Goal: Check status: Check status

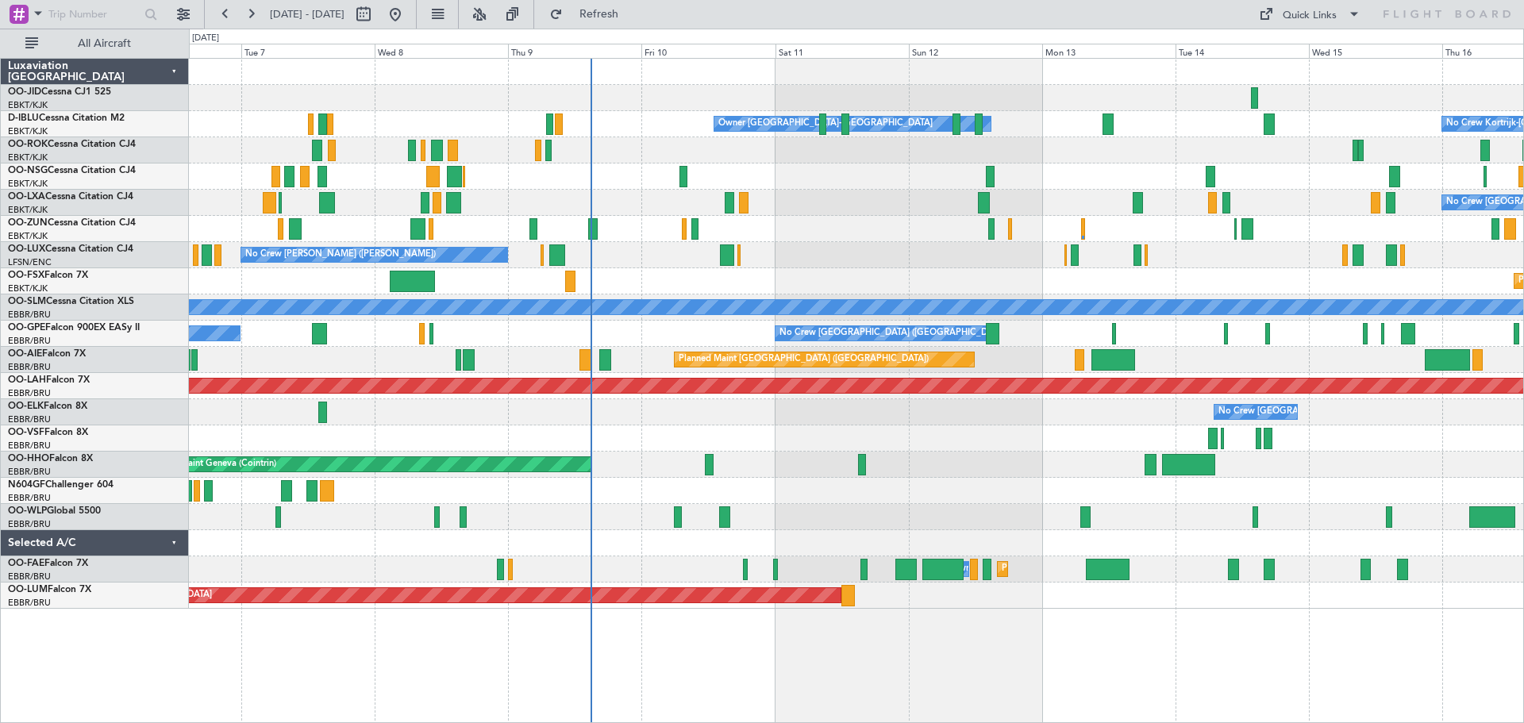
click at [510, 202] on div "Owner [GEOGRAPHIC_DATA]-[GEOGRAPHIC_DATA] No Crew Kortrijk-[GEOGRAPHIC_DATA] No…" at bounding box center [856, 334] width 1334 height 550
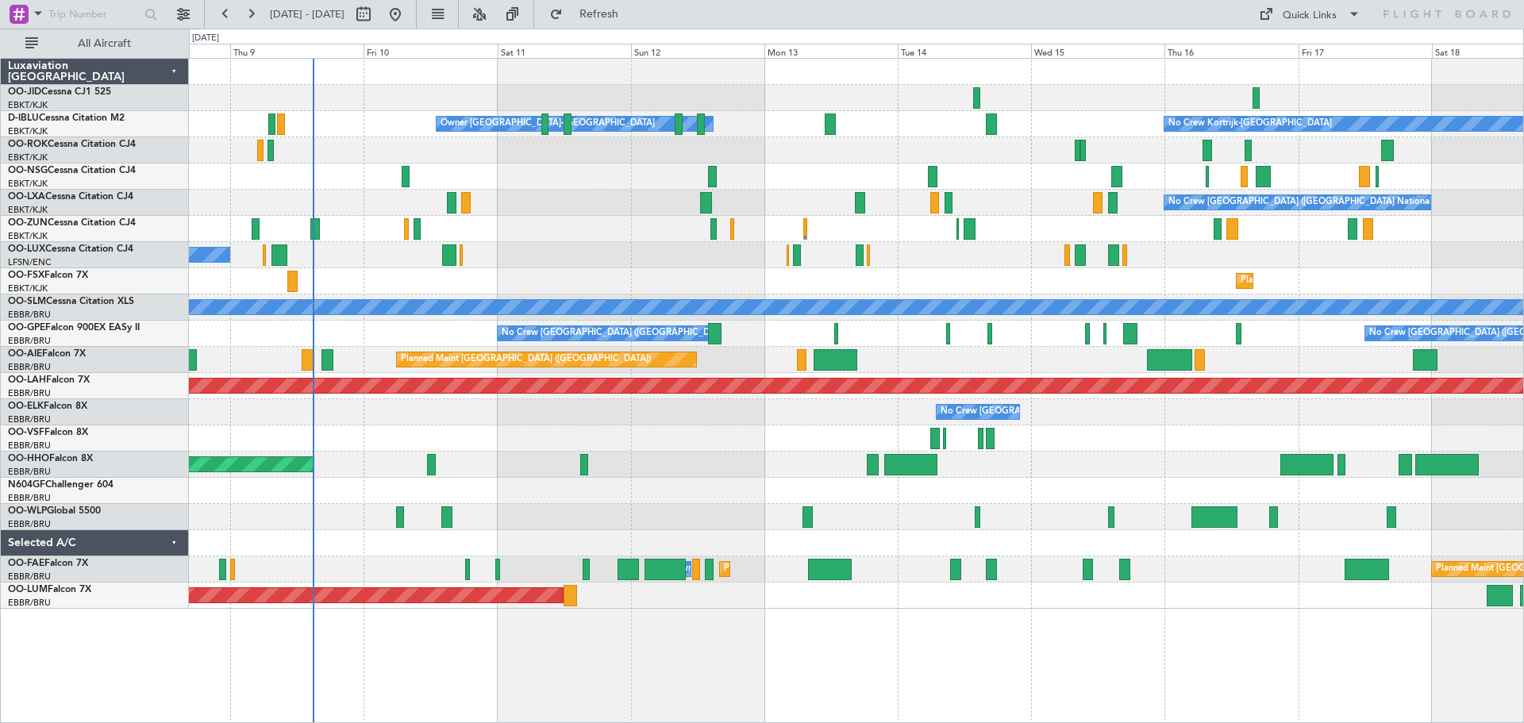
click at [671, 205] on div "No Crew [GEOGRAPHIC_DATA] ([GEOGRAPHIC_DATA] National) Planned Maint [GEOGRAPHI…" at bounding box center [856, 203] width 1334 height 26
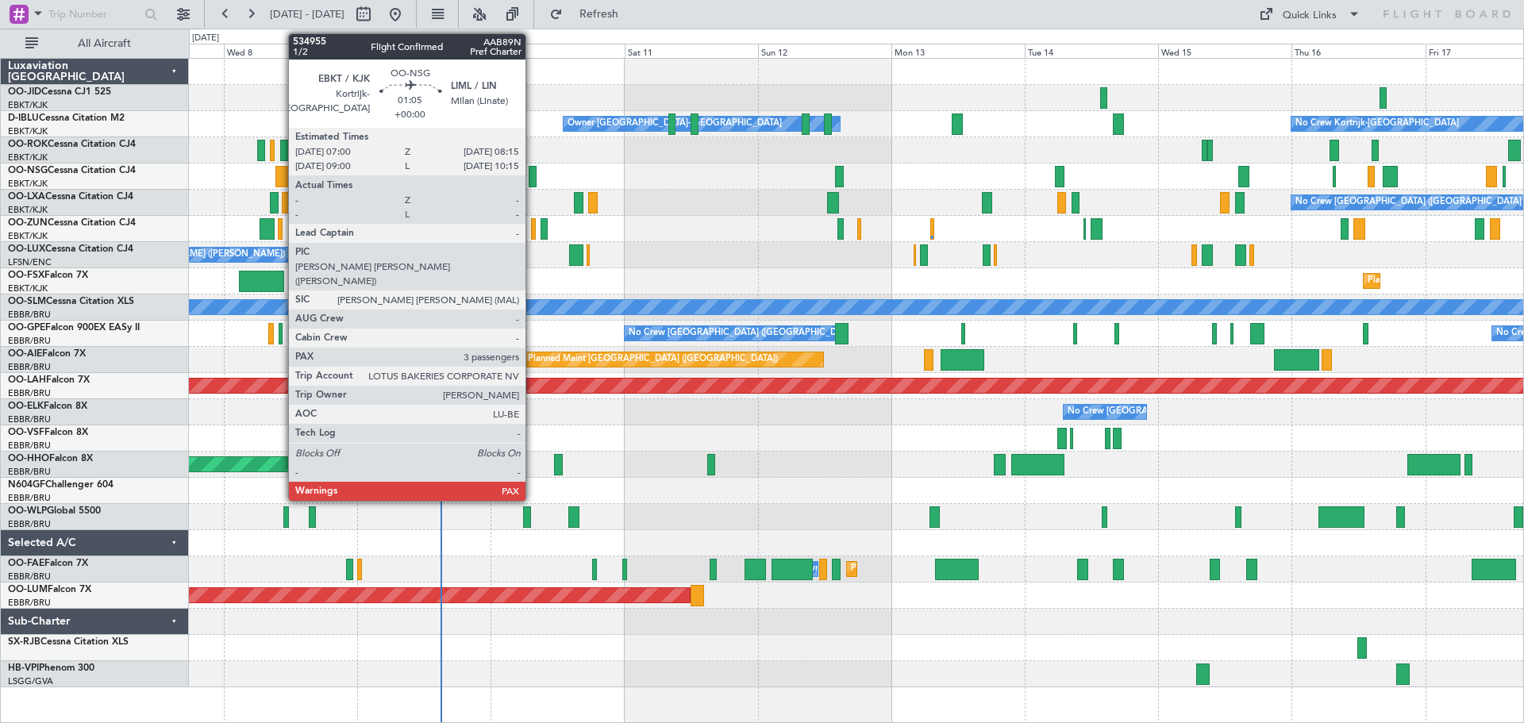
click at [533, 177] on div at bounding box center [532, 176] width 7 height 21
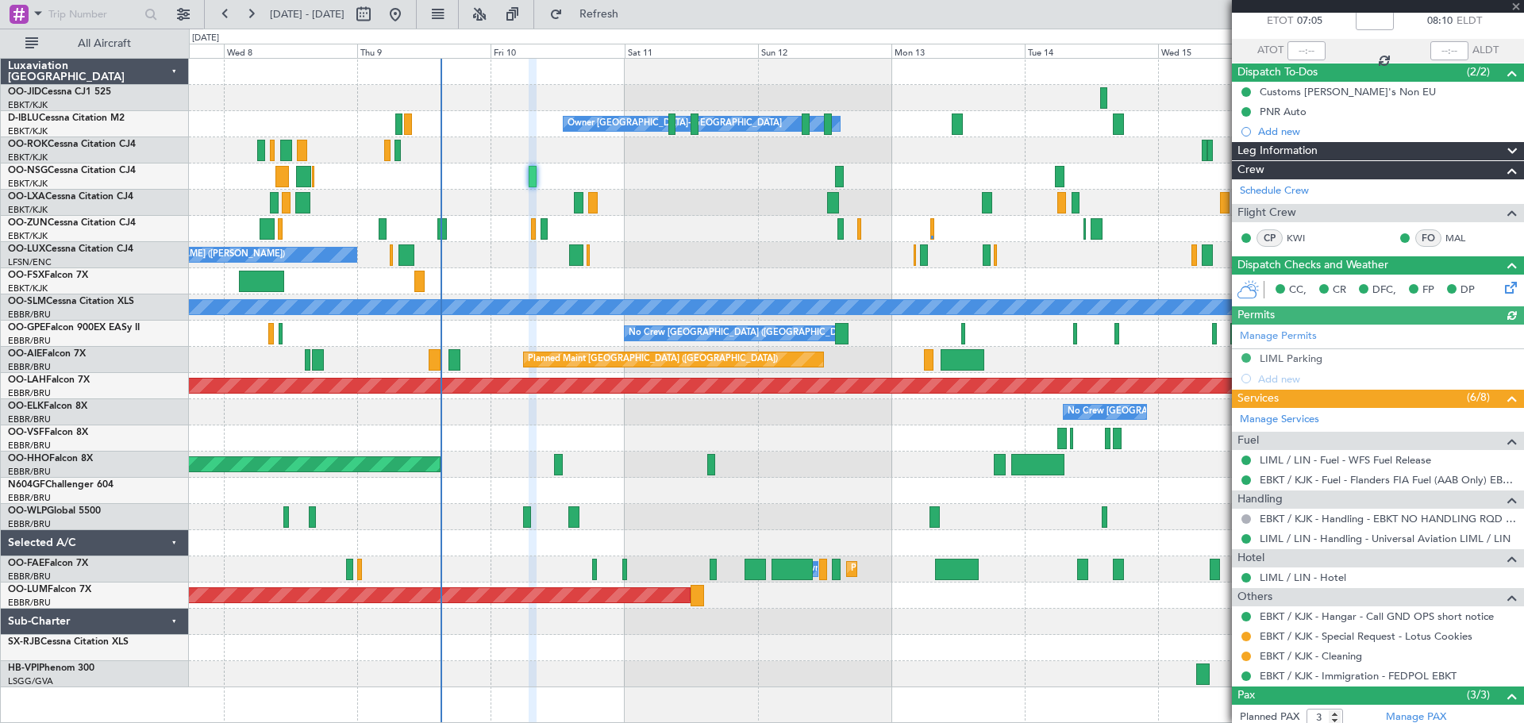
scroll to position [206, 0]
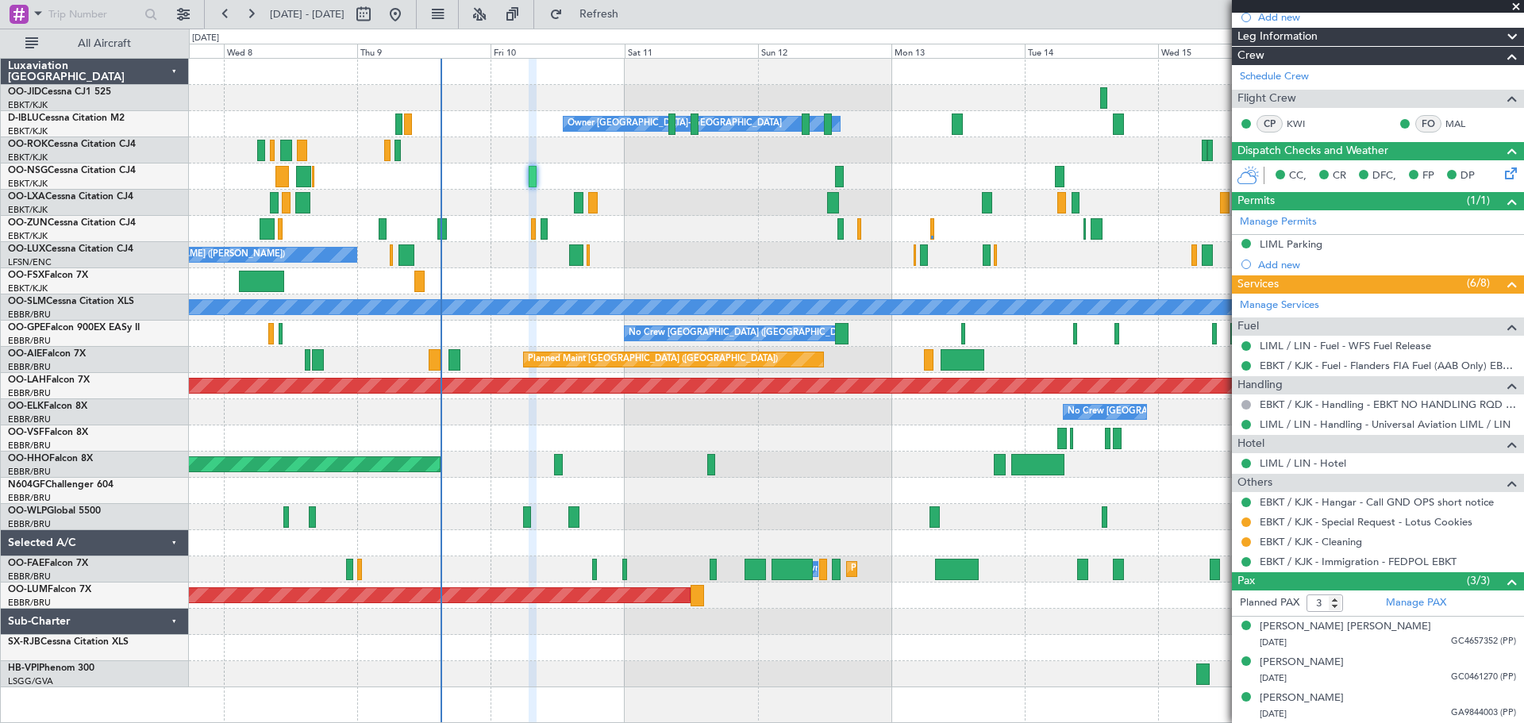
click at [1514, 4] on span at bounding box center [1516, 7] width 16 height 14
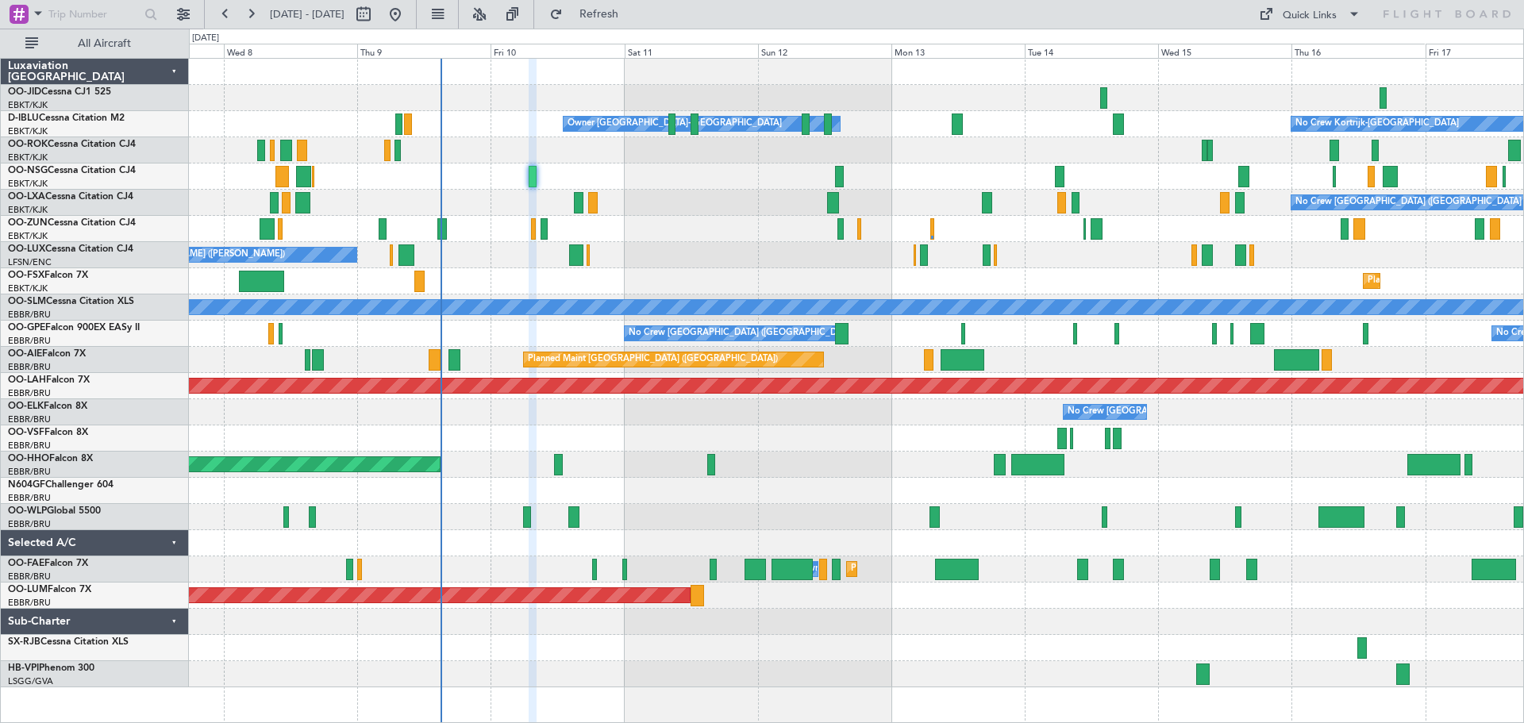
type input "0"
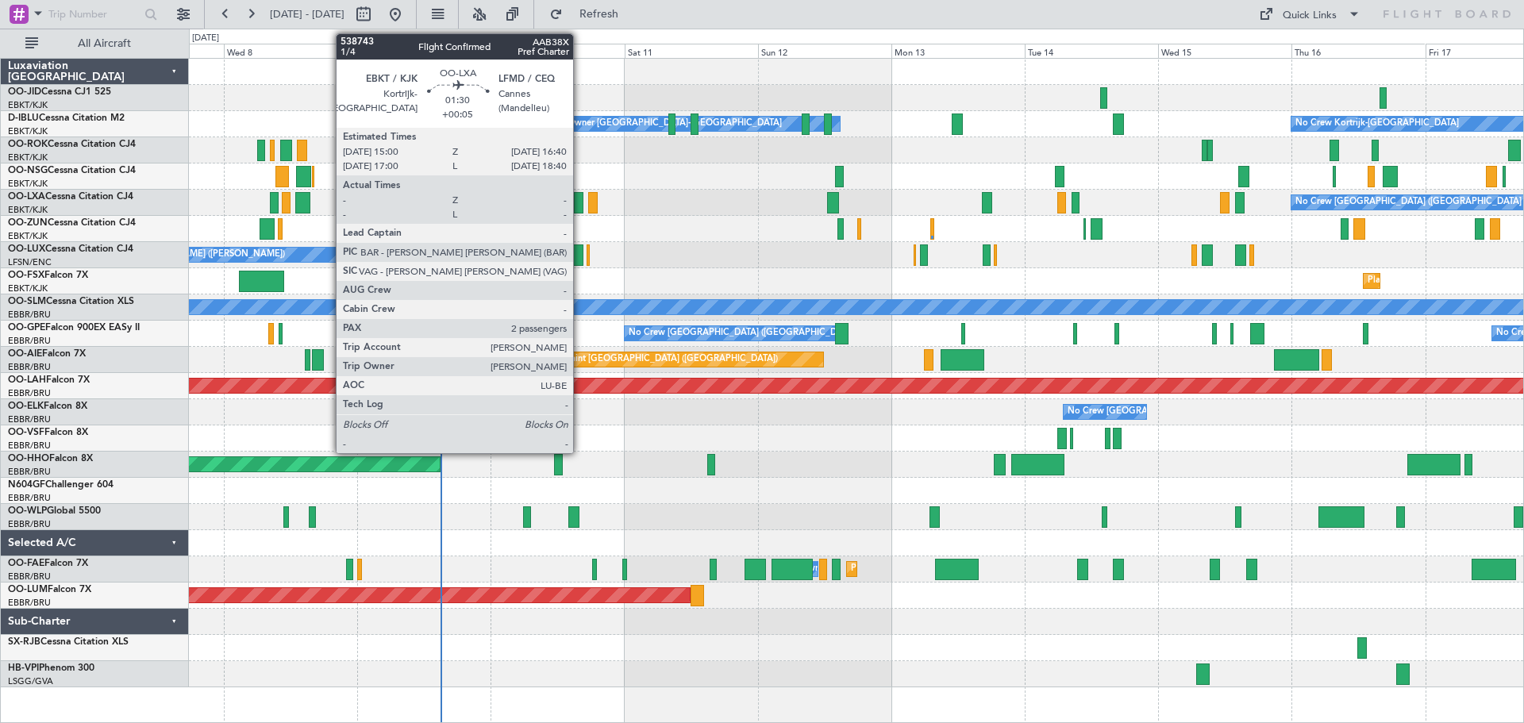
click at [580, 208] on div at bounding box center [579, 202] width 10 height 21
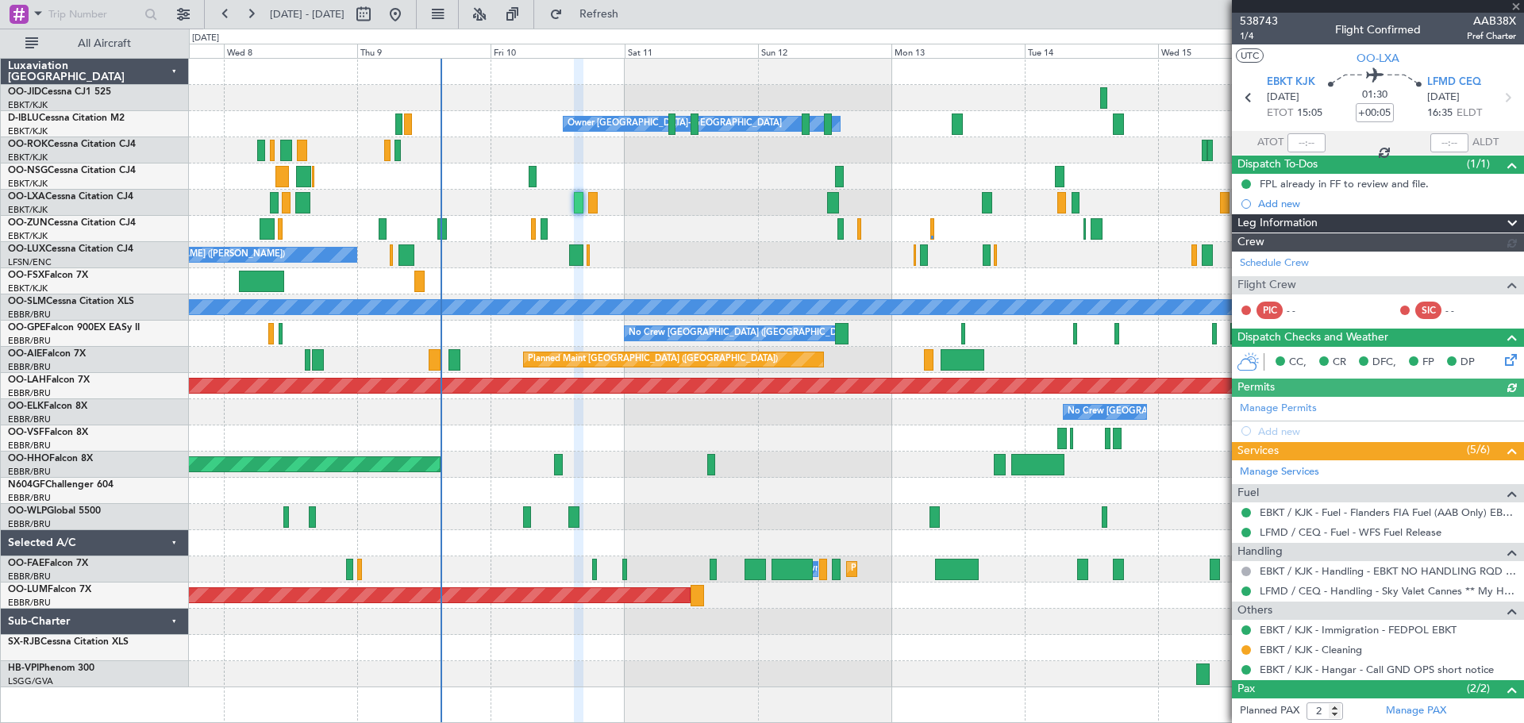
scroll to position [72, 0]
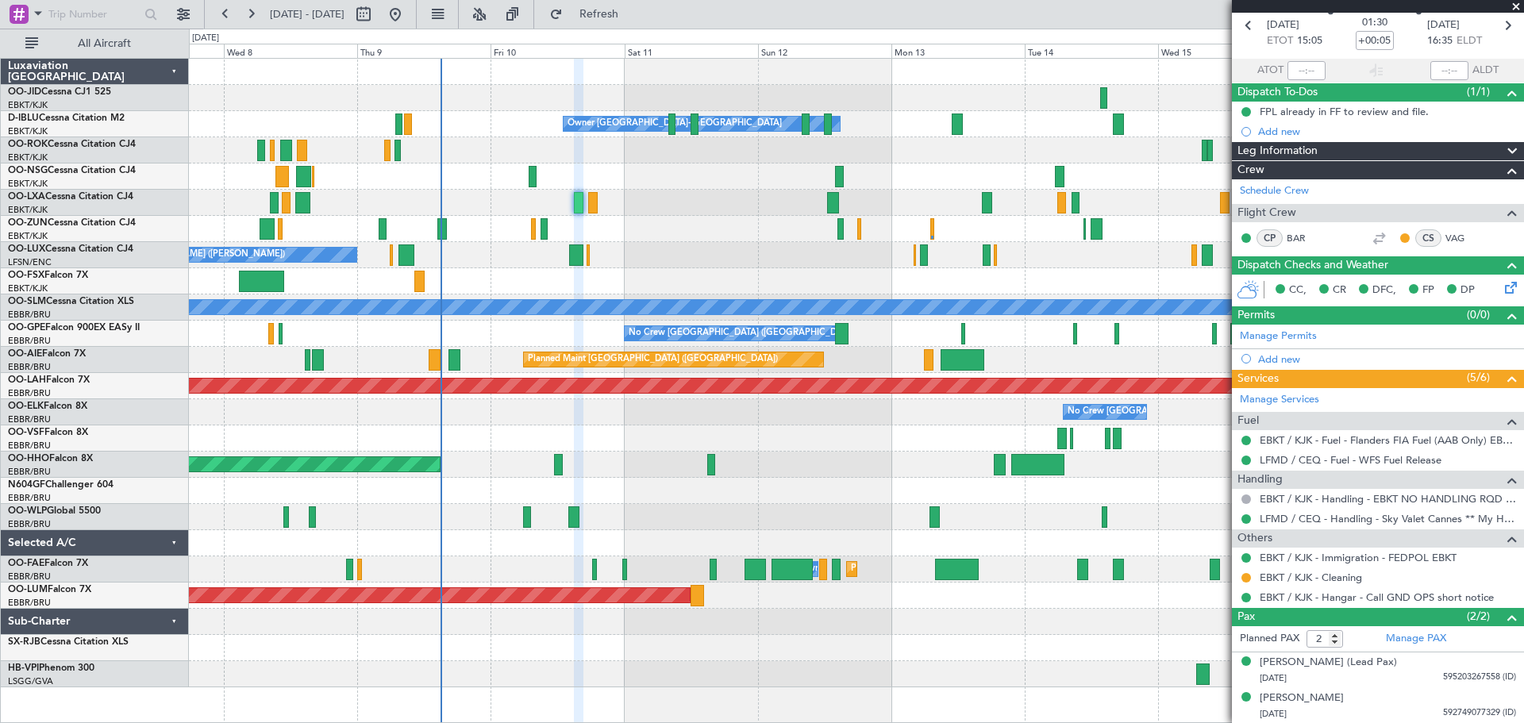
click at [1515, 2] on span at bounding box center [1516, 7] width 16 height 14
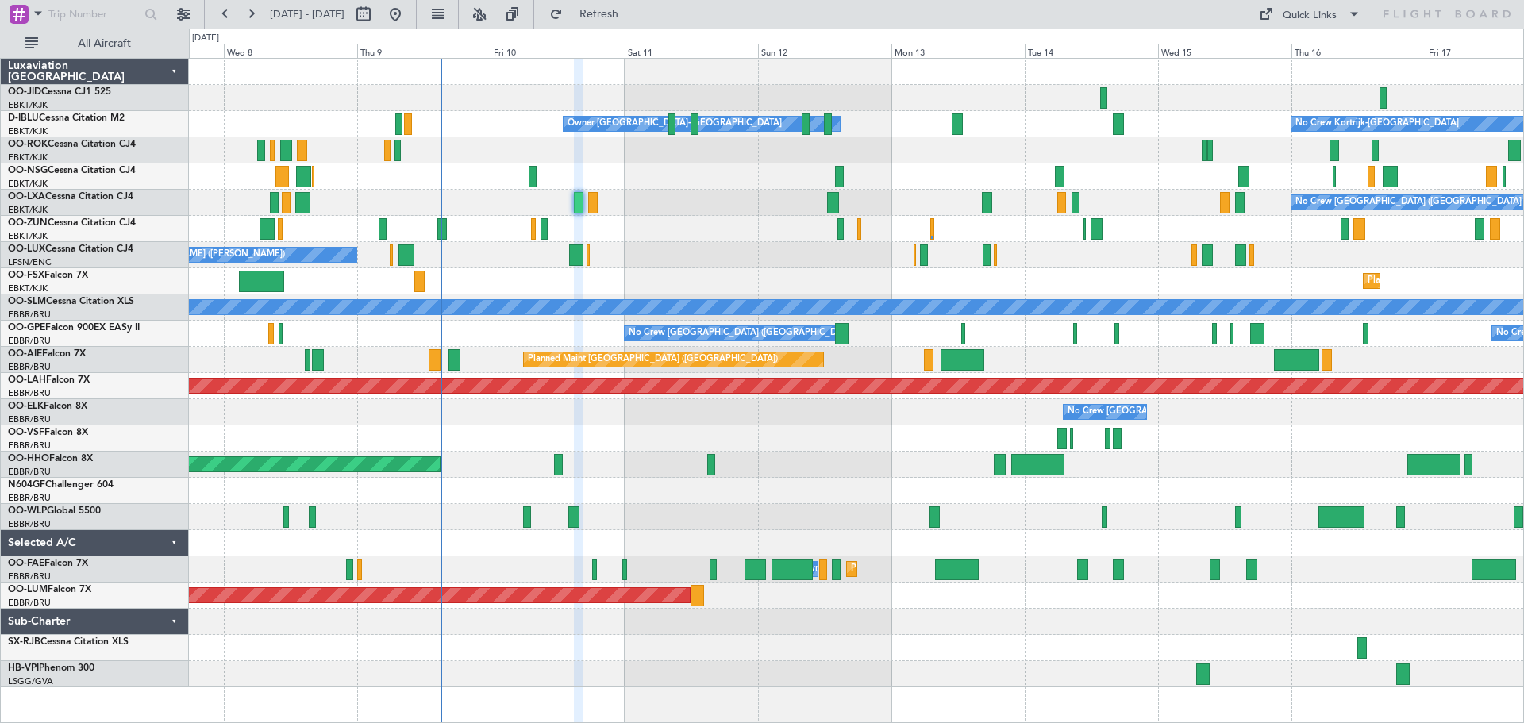
type input "0"
click at [622, 5] on button "Refresh" at bounding box center [589, 14] width 95 height 25
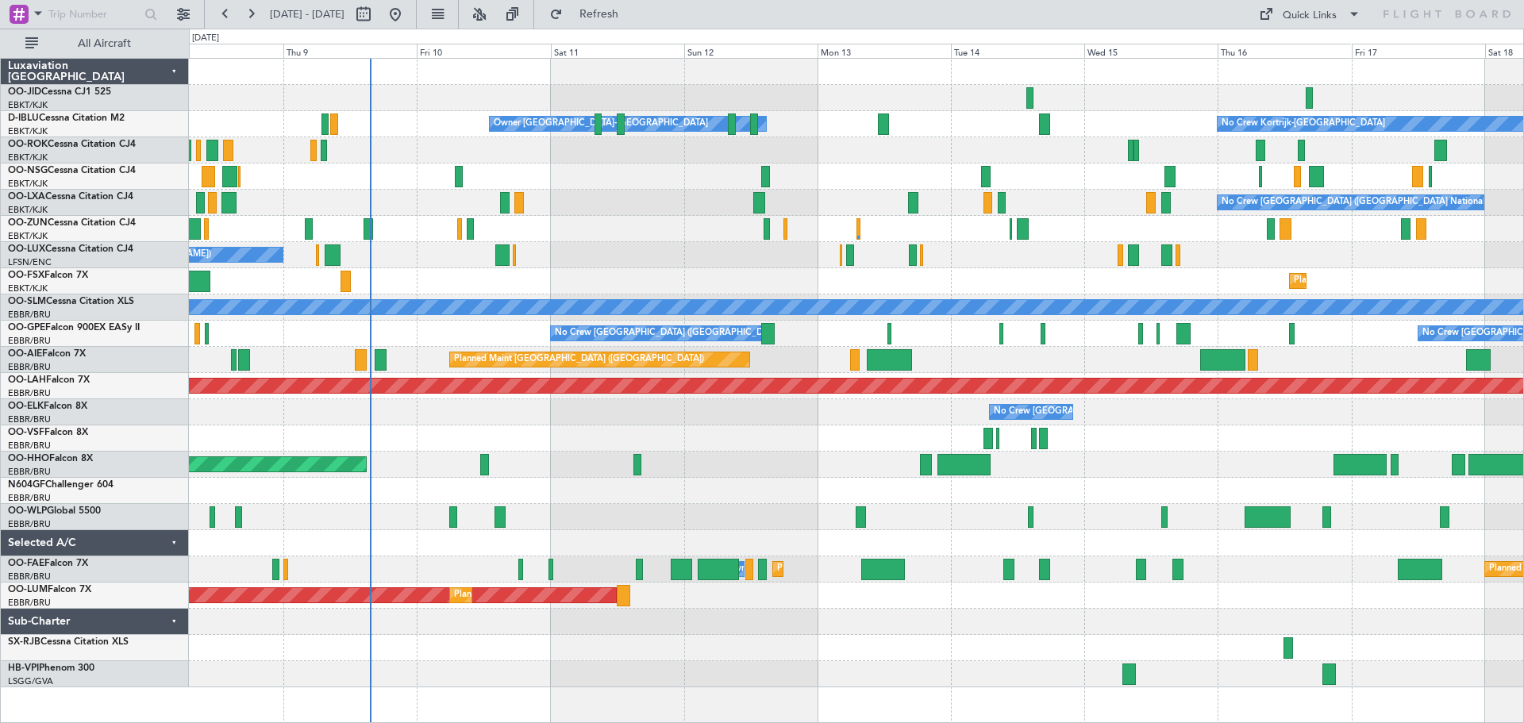
click at [750, 303] on div "No Crew Kortrijk-[GEOGRAPHIC_DATA] Owner [GEOGRAPHIC_DATA]-[GEOGRAPHIC_DATA] No…" at bounding box center [856, 373] width 1334 height 629
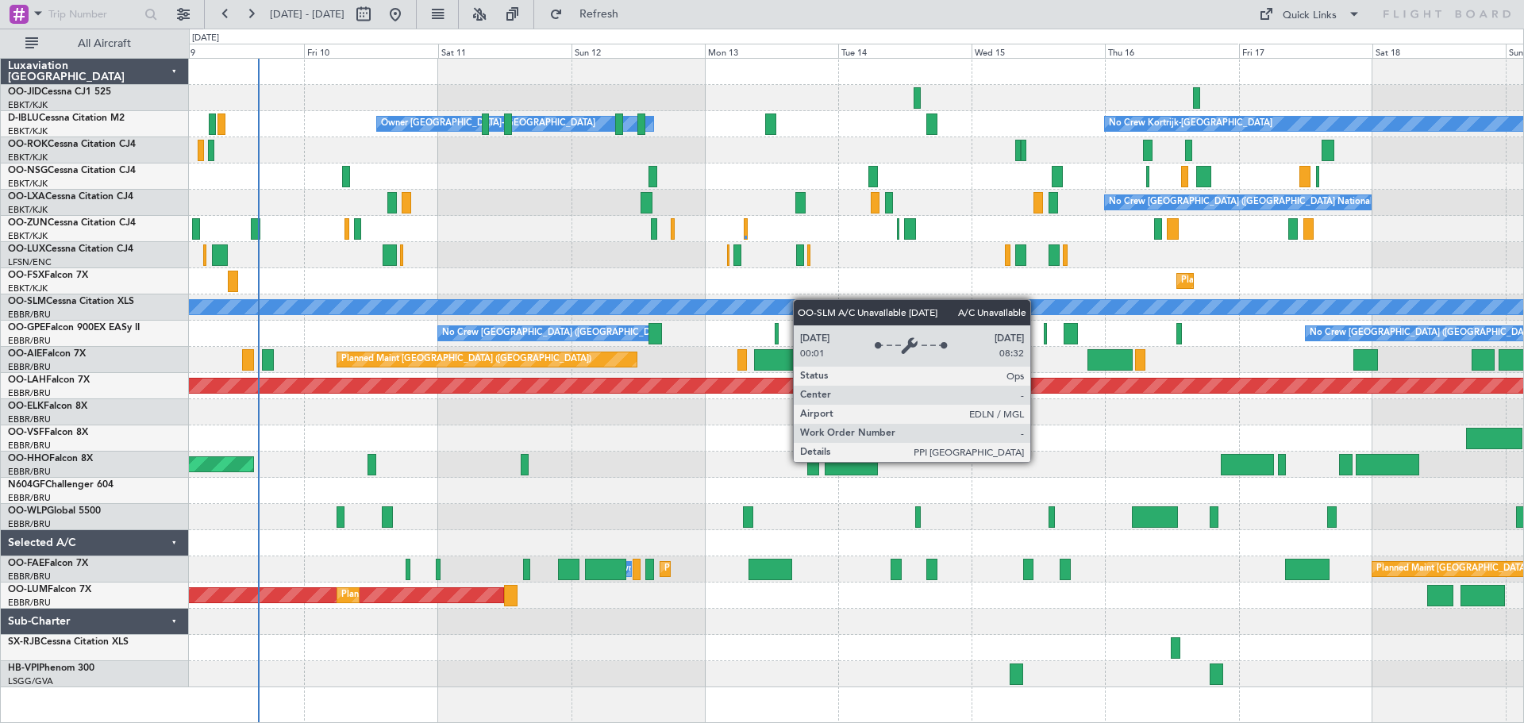
click at [915, 299] on div "No Crew Kortrijk-[GEOGRAPHIC_DATA] Owner [GEOGRAPHIC_DATA]-[GEOGRAPHIC_DATA] No…" at bounding box center [856, 373] width 1334 height 629
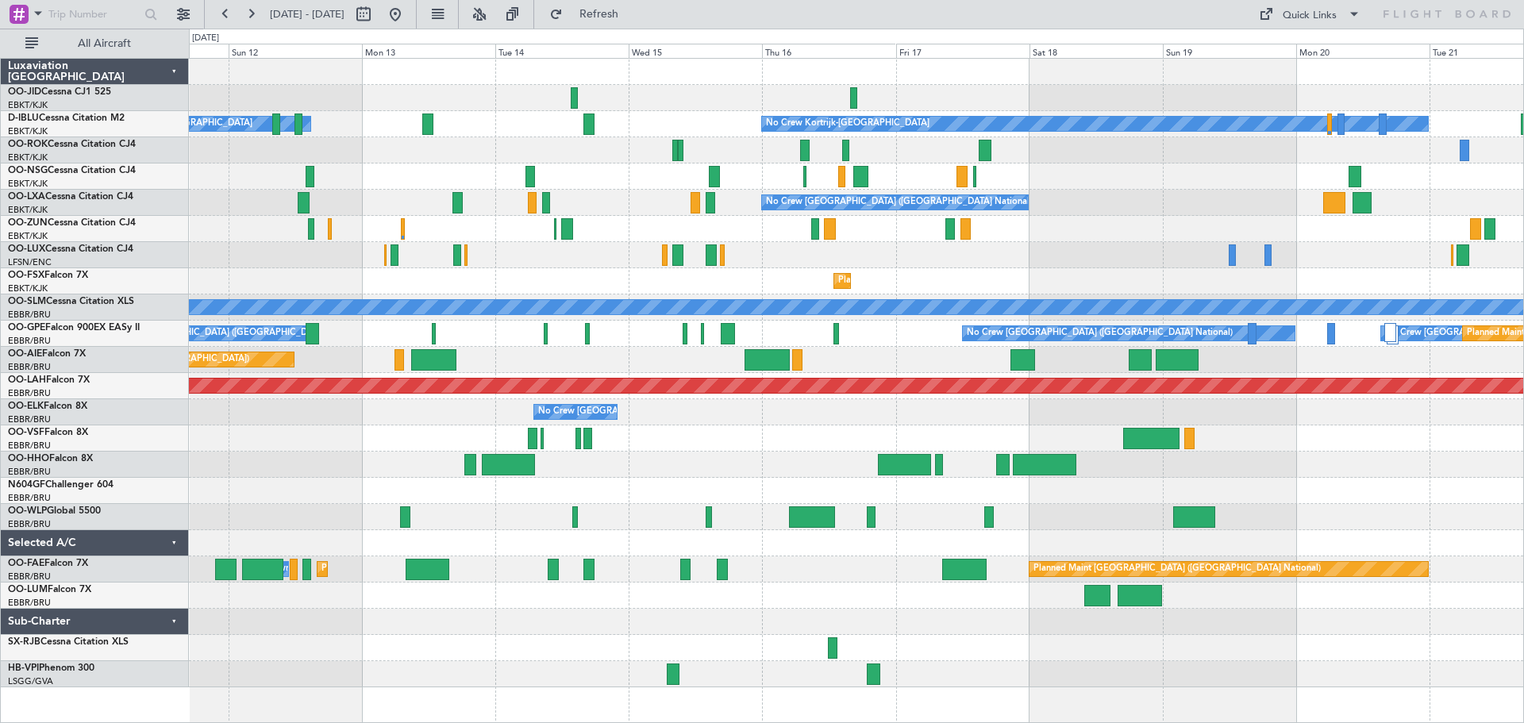
click at [553, 221] on div at bounding box center [856, 229] width 1334 height 26
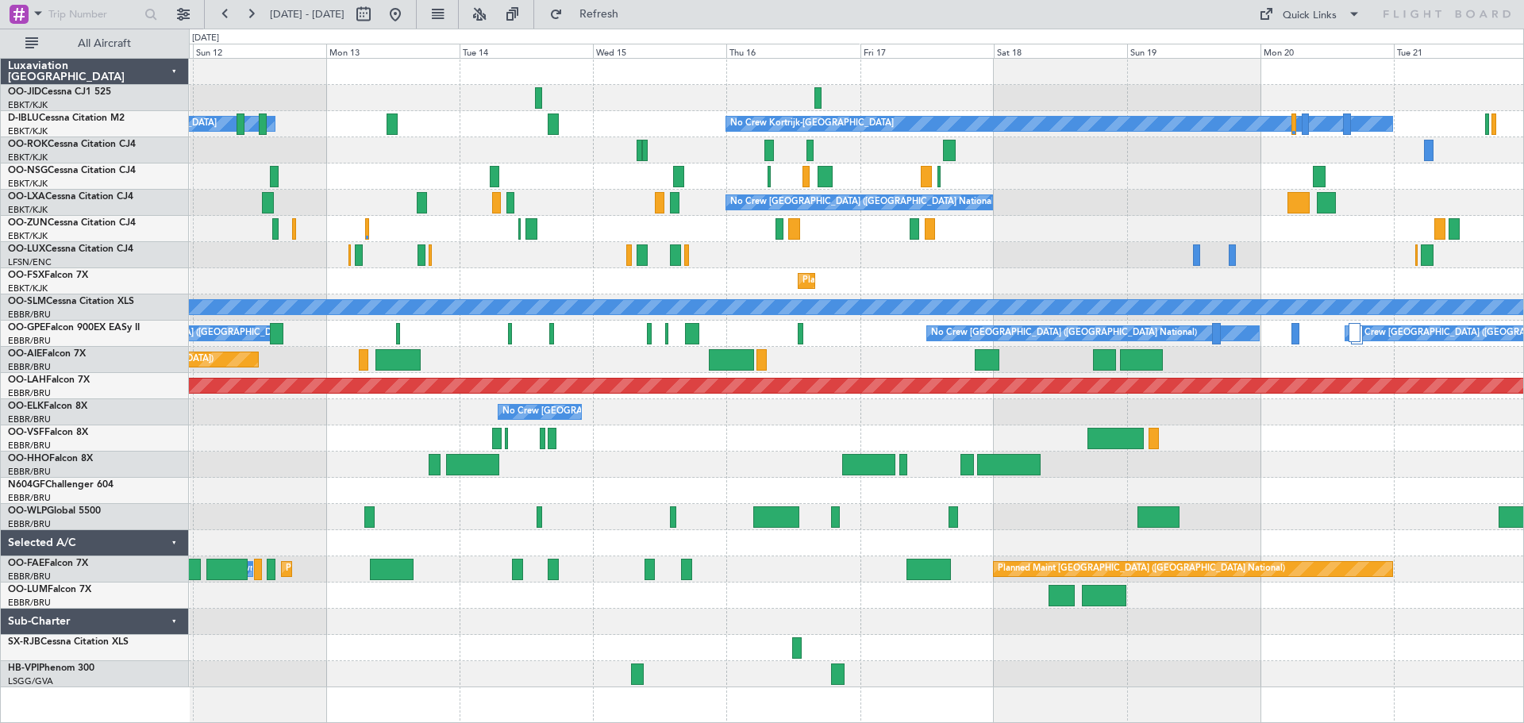
click at [891, 228] on div at bounding box center [856, 229] width 1334 height 26
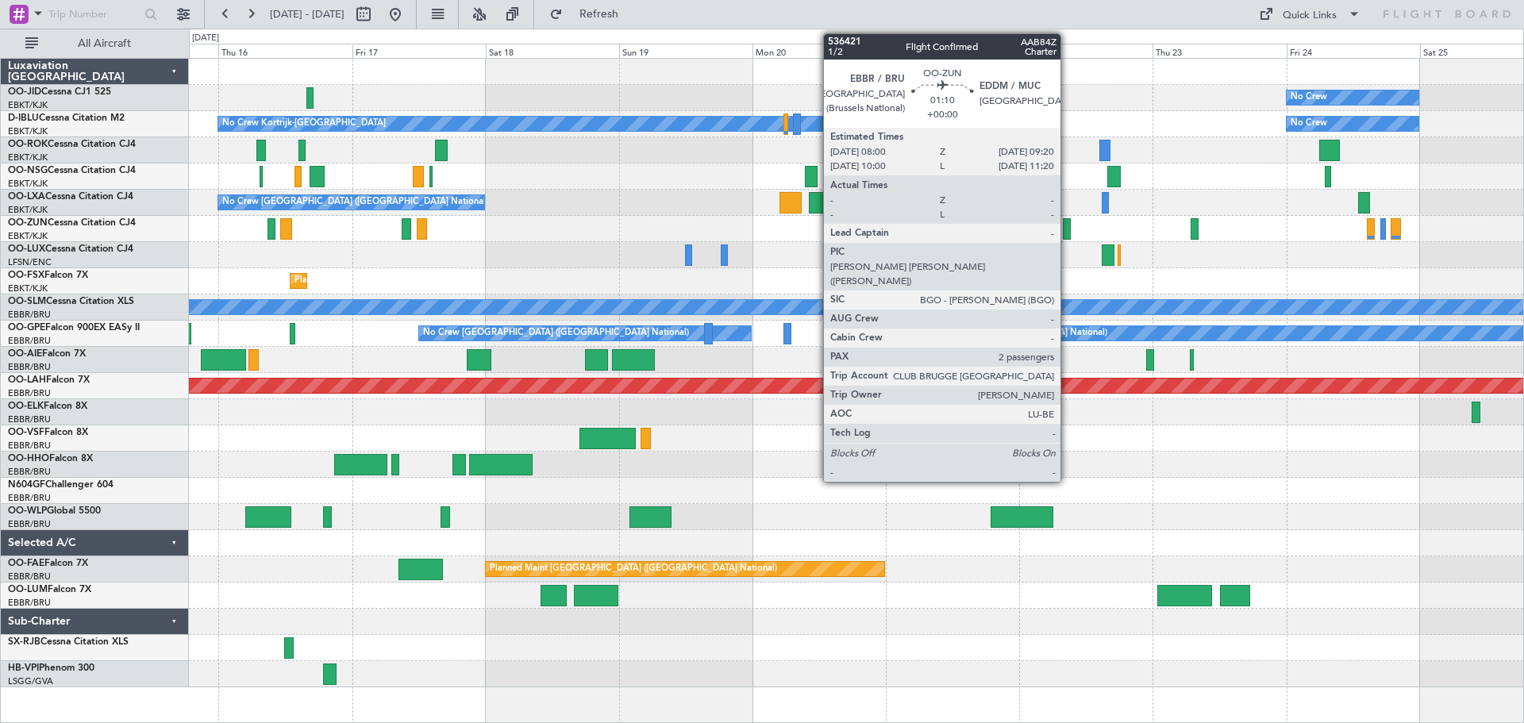
click at [1067, 233] on div at bounding box center [1067, 228] width 8 height 21
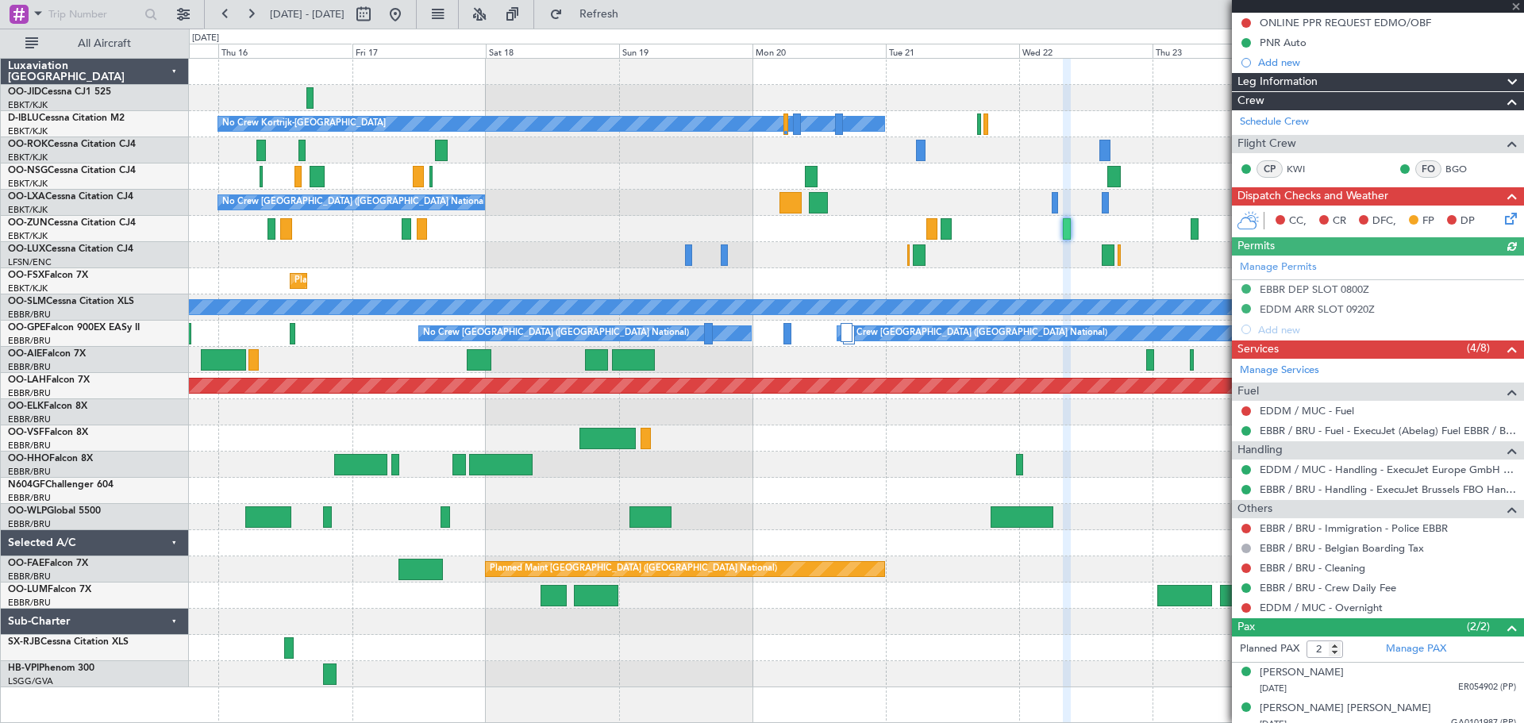
scroll to position [171, 0]
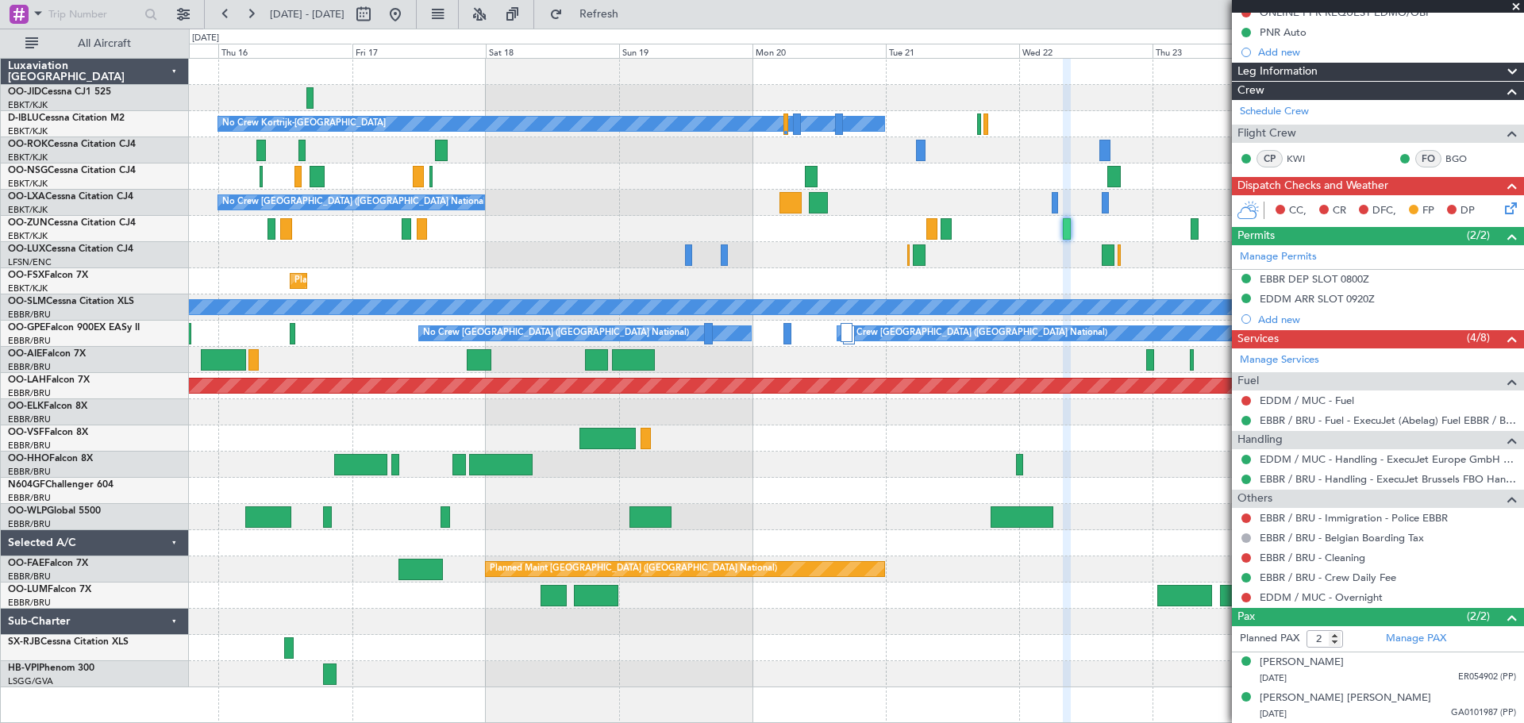
click at [1518, 7] on span at bounding box center [1516, 7] width 16 height 14
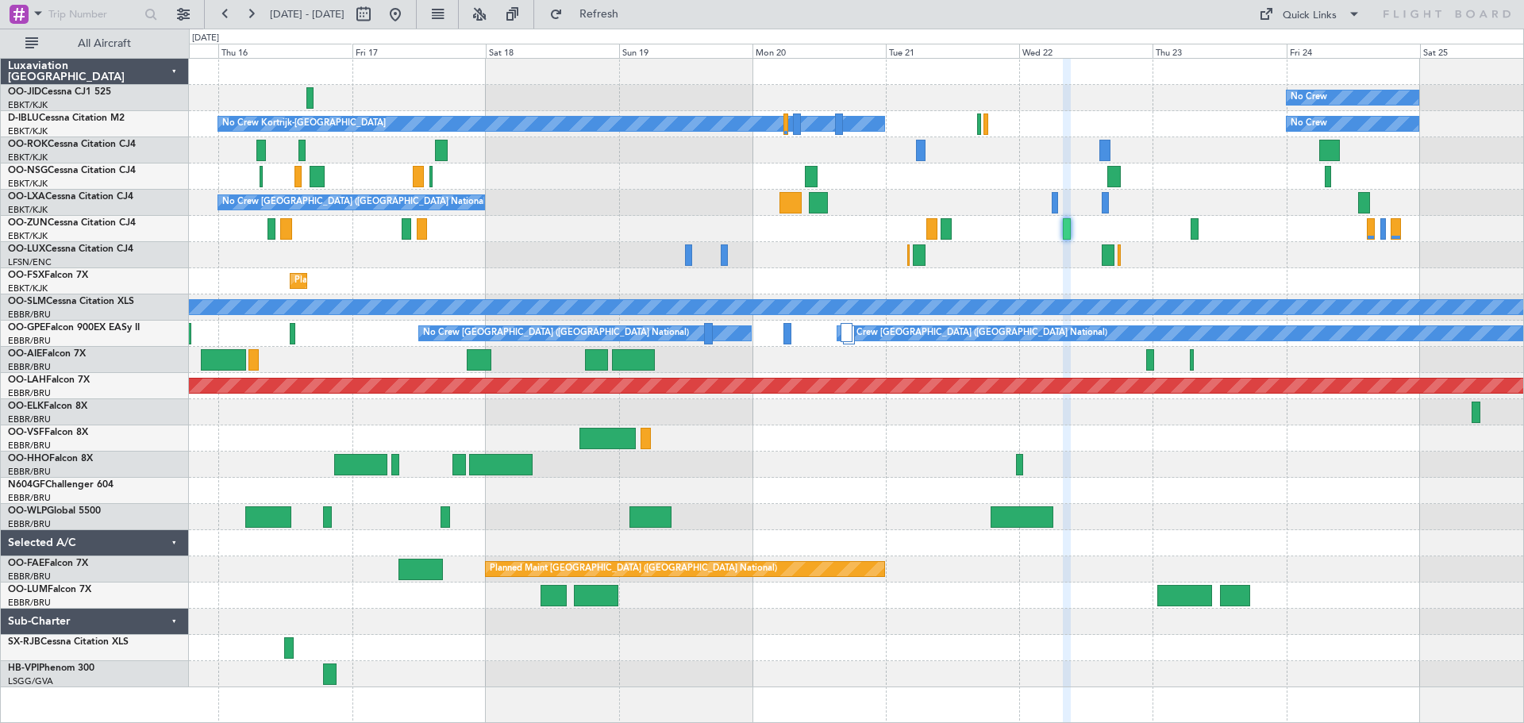
type input "0"
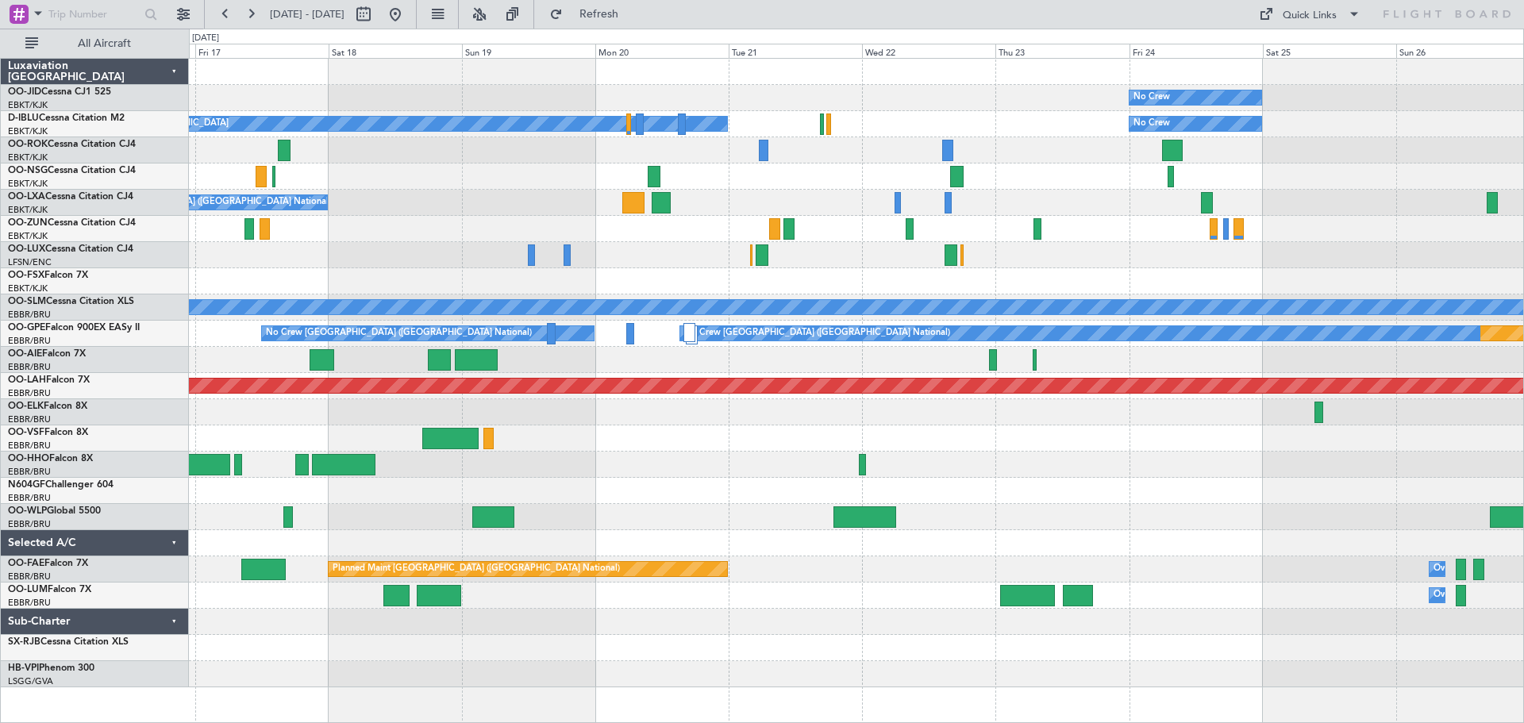
click at [1079, 234] on div at bounding box center [856, 229] width 1334 height 26
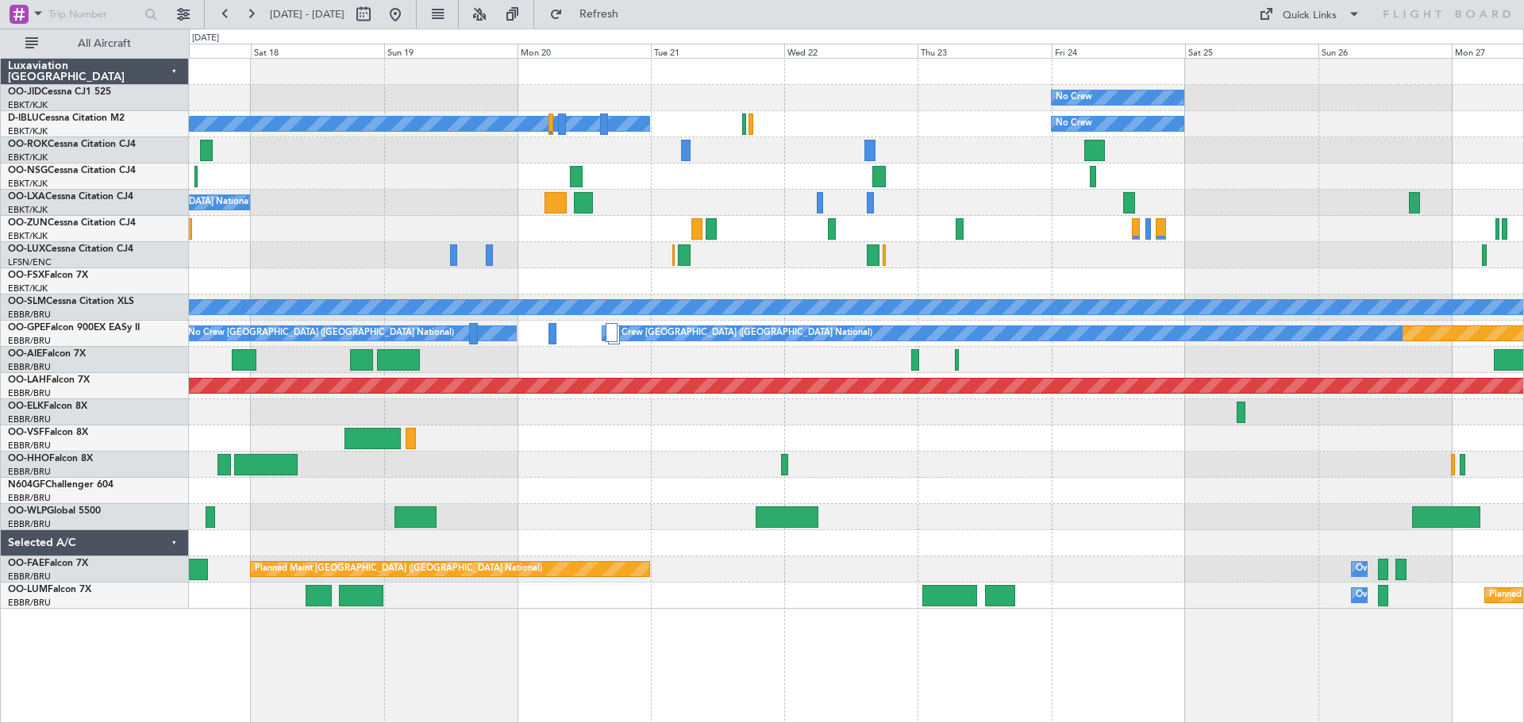
click at [1444, 288] on div "No Crew No Crew Kortrijk-[GEOGRAPHIC_DATA] No Crew No Crew [GEOGRAPHIC_DATA] (B…" at bounding box center [856, 334] width 1334 height 550
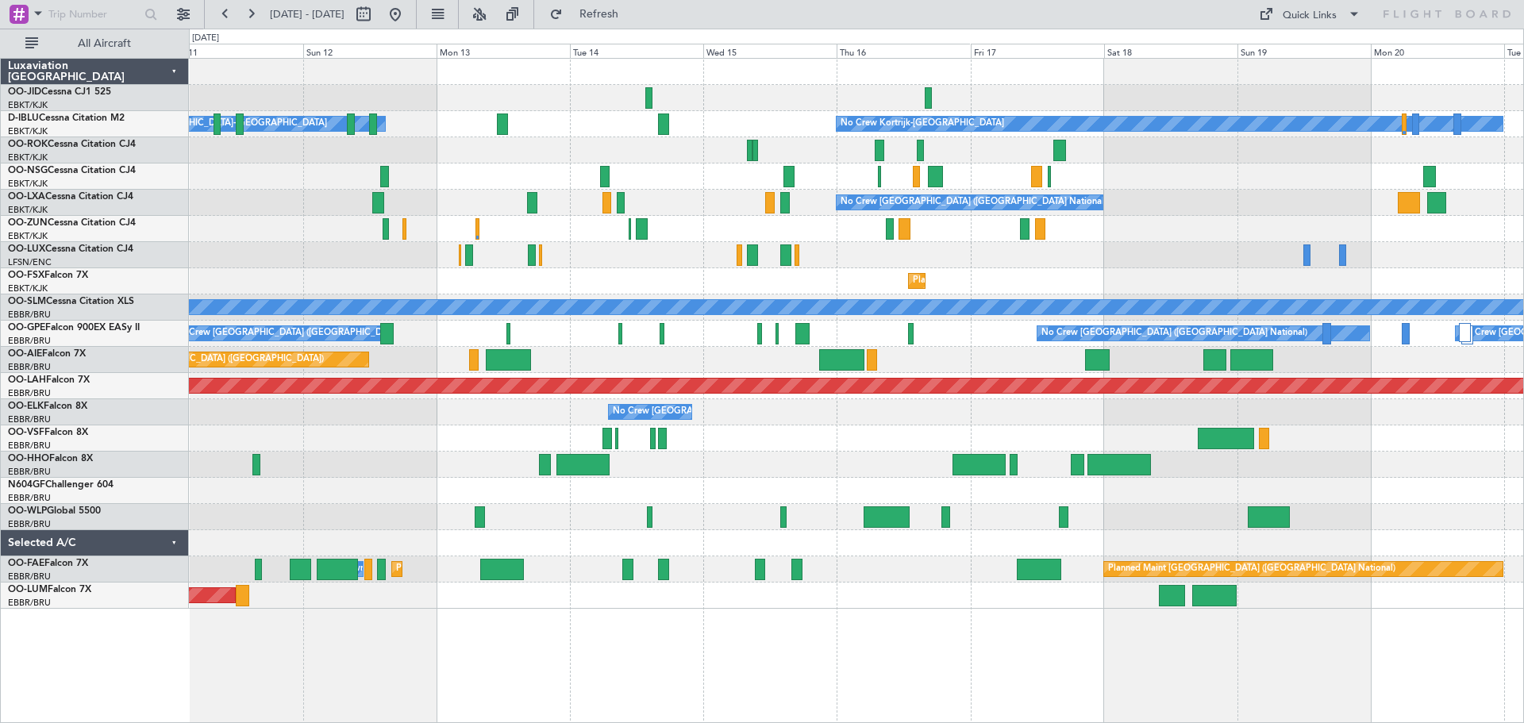
click at [1509, 281] on div "Planned Maint Kortrijk-[GEOGRAPHIC_DATA]" at bounding box center [856, 281] width 1334 height 26
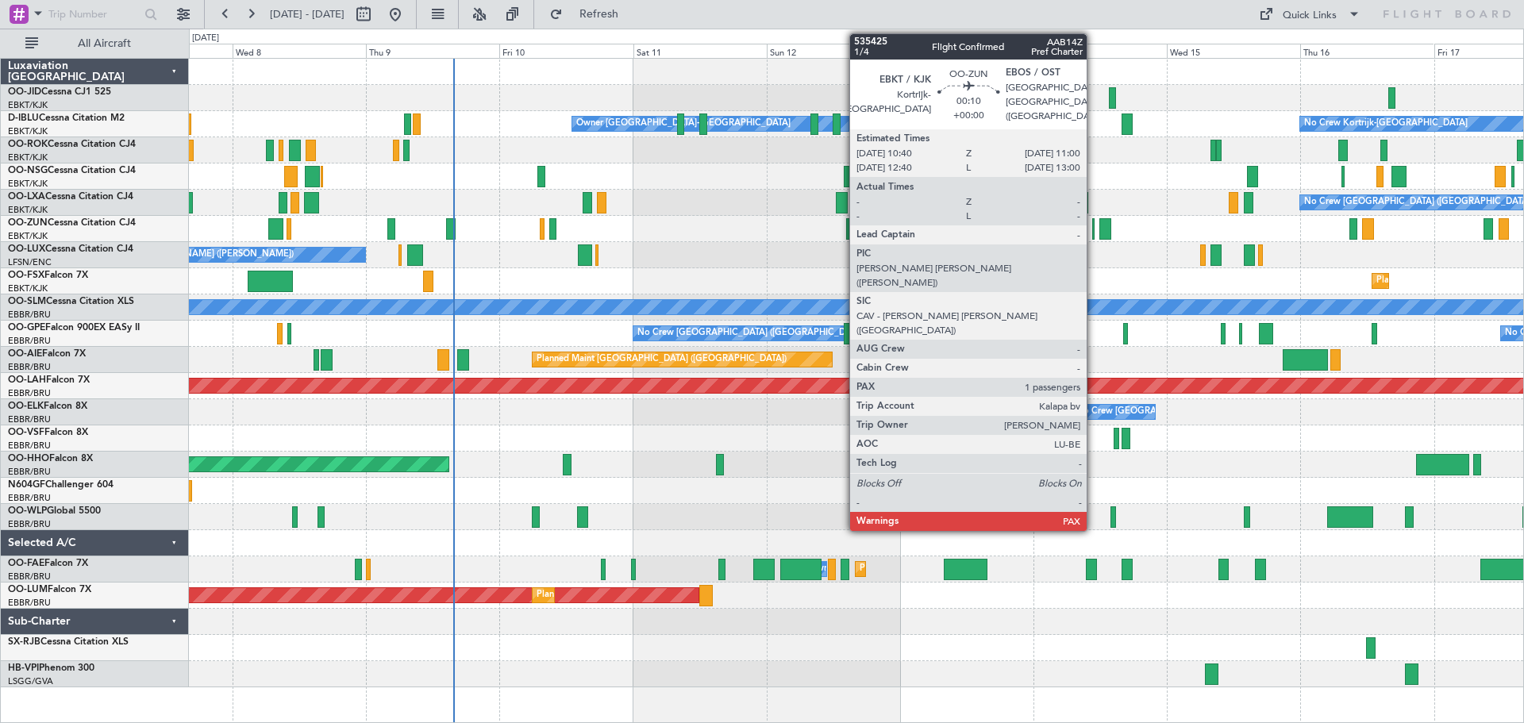
click at [1094, 226] on div at bounding box center [1093, 228] width 2 height 21
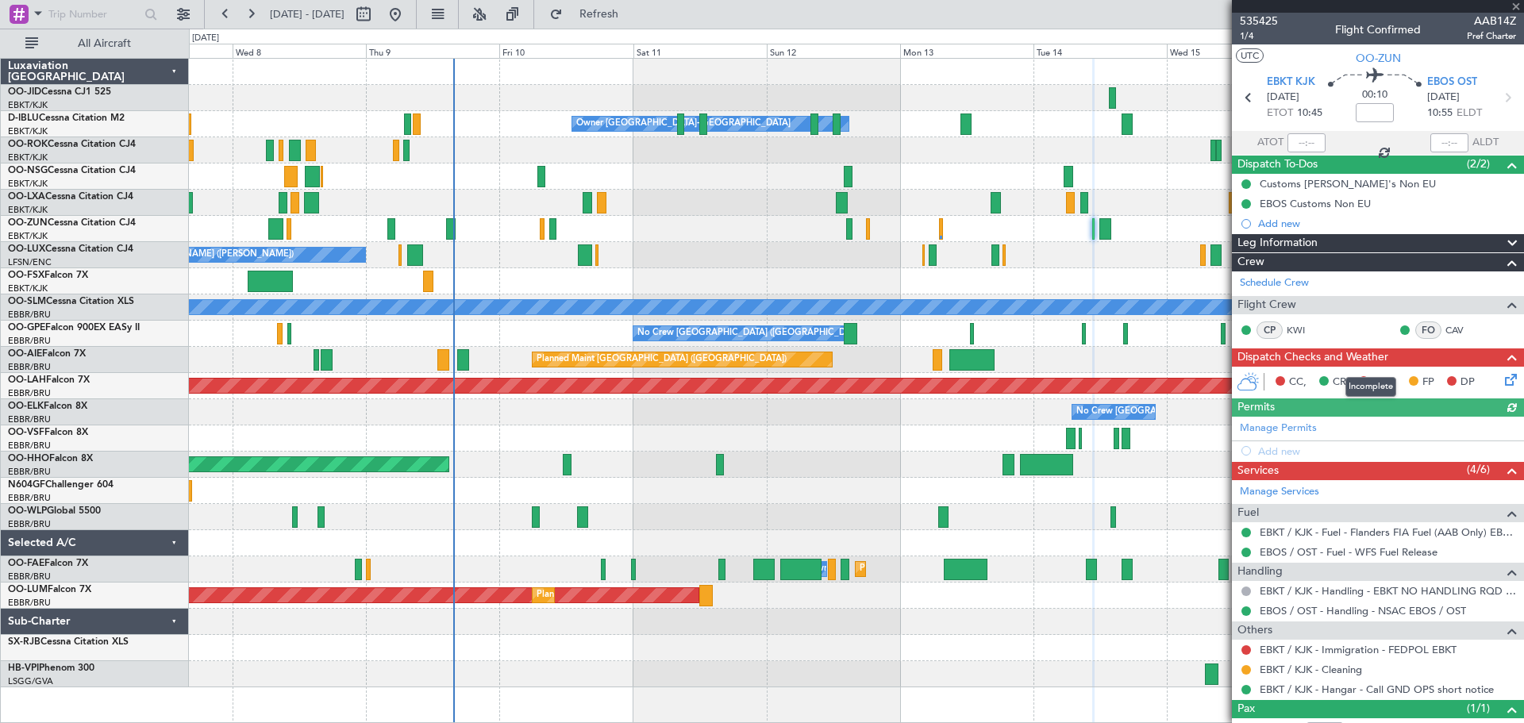
scroll to position [56, 0]
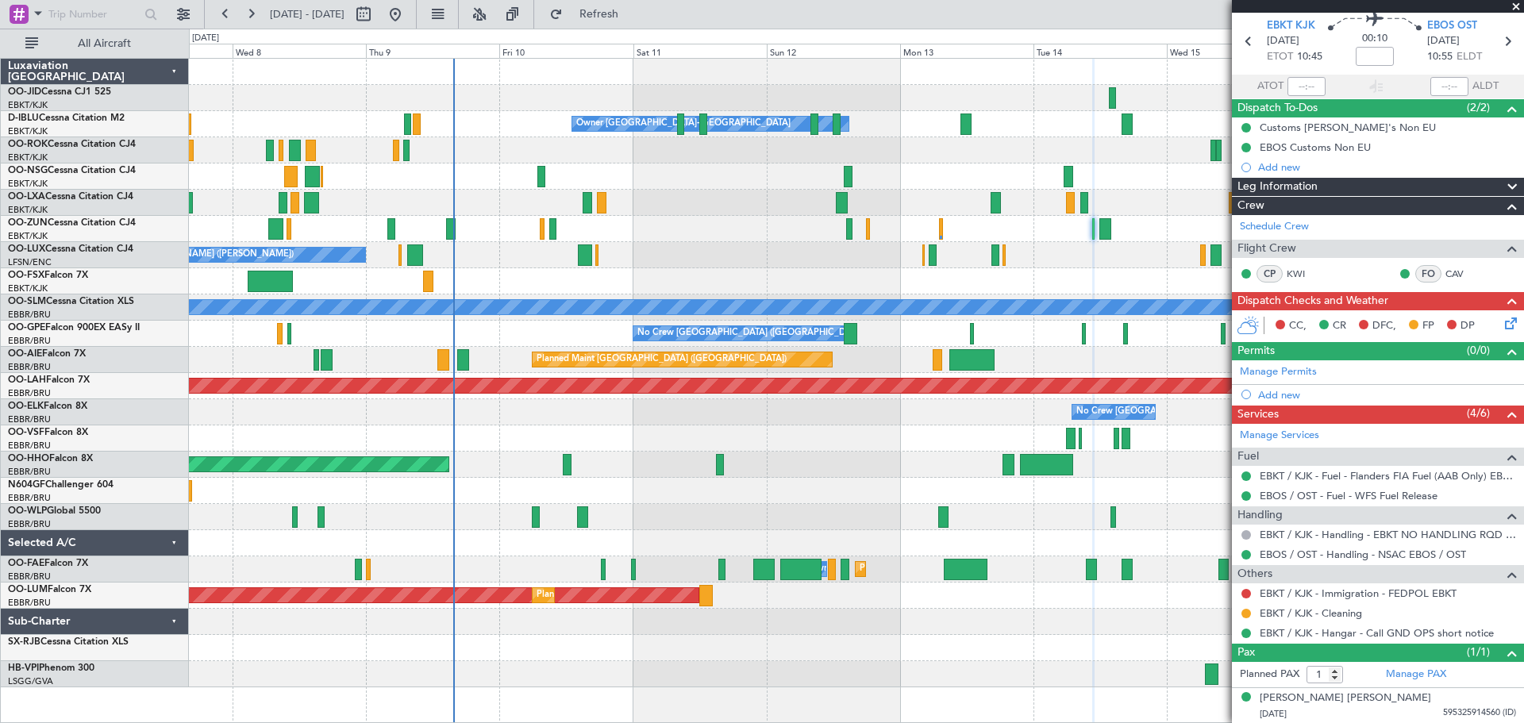
click at [1516, 6] on span at bounding box center [1516, 7] width 16 height 14
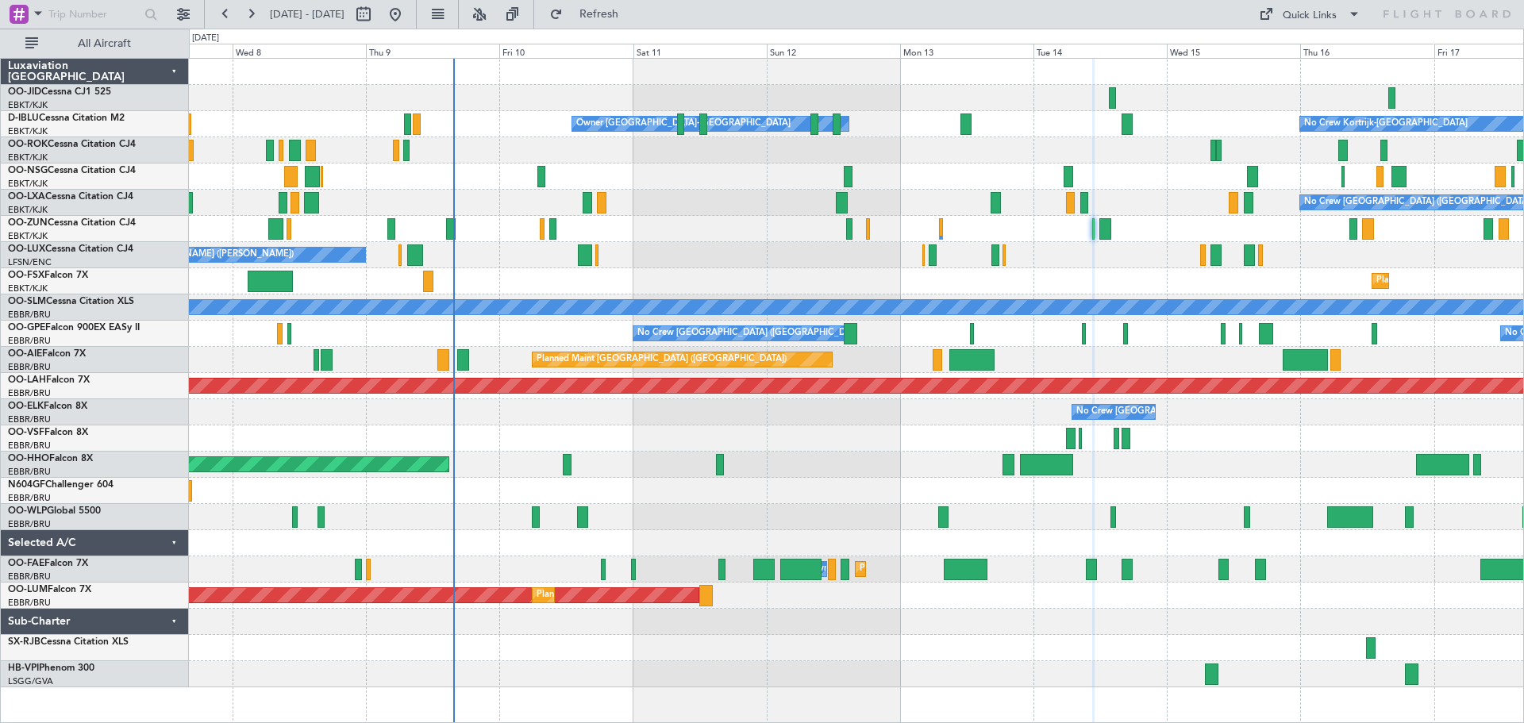
type input "0"
